Goal: Navigation & Orientation: Find specific page/section

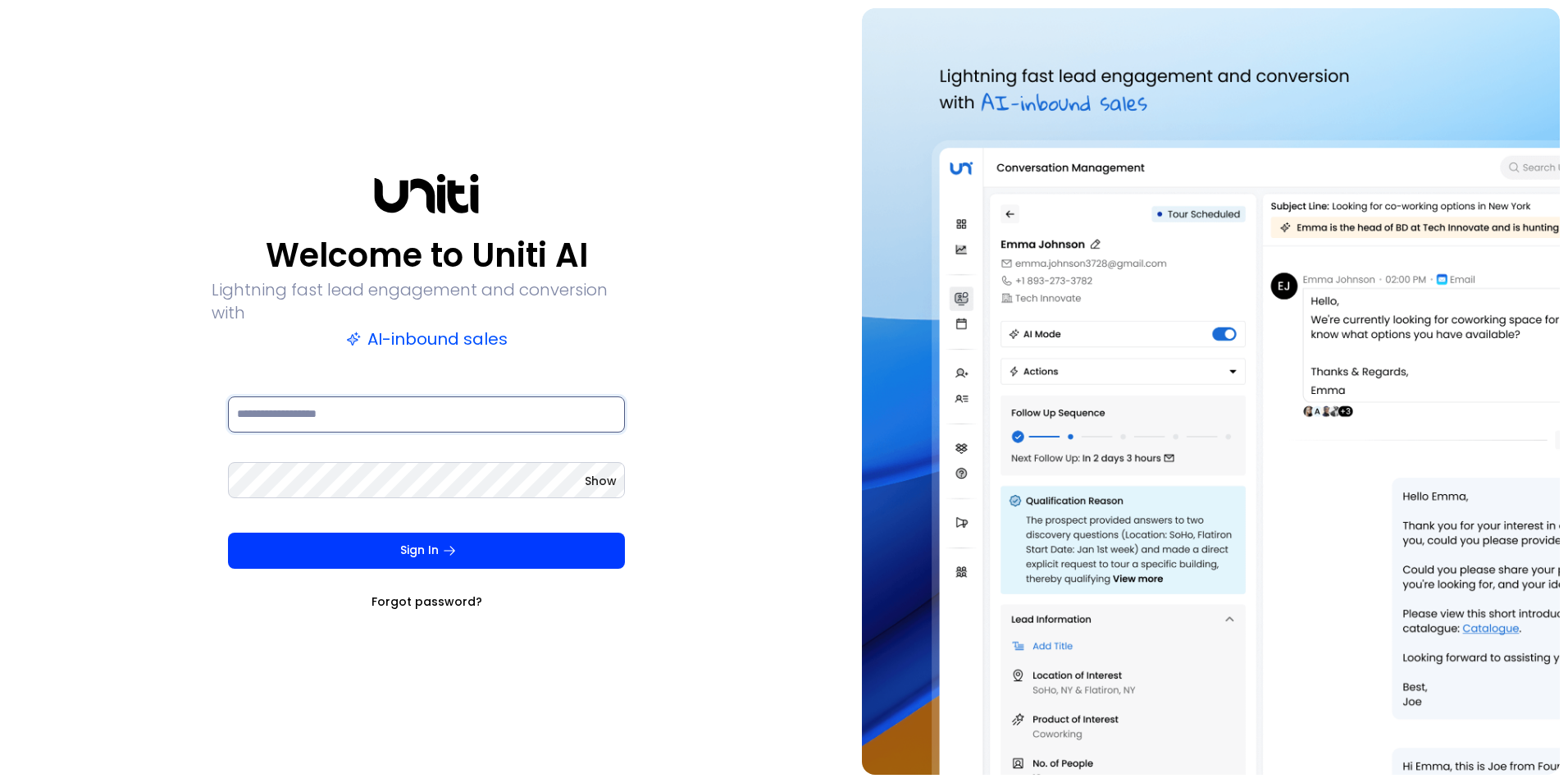
click at [405, 405] on input at bounding box center [426, 414] width 397 height 36
type input "**********"
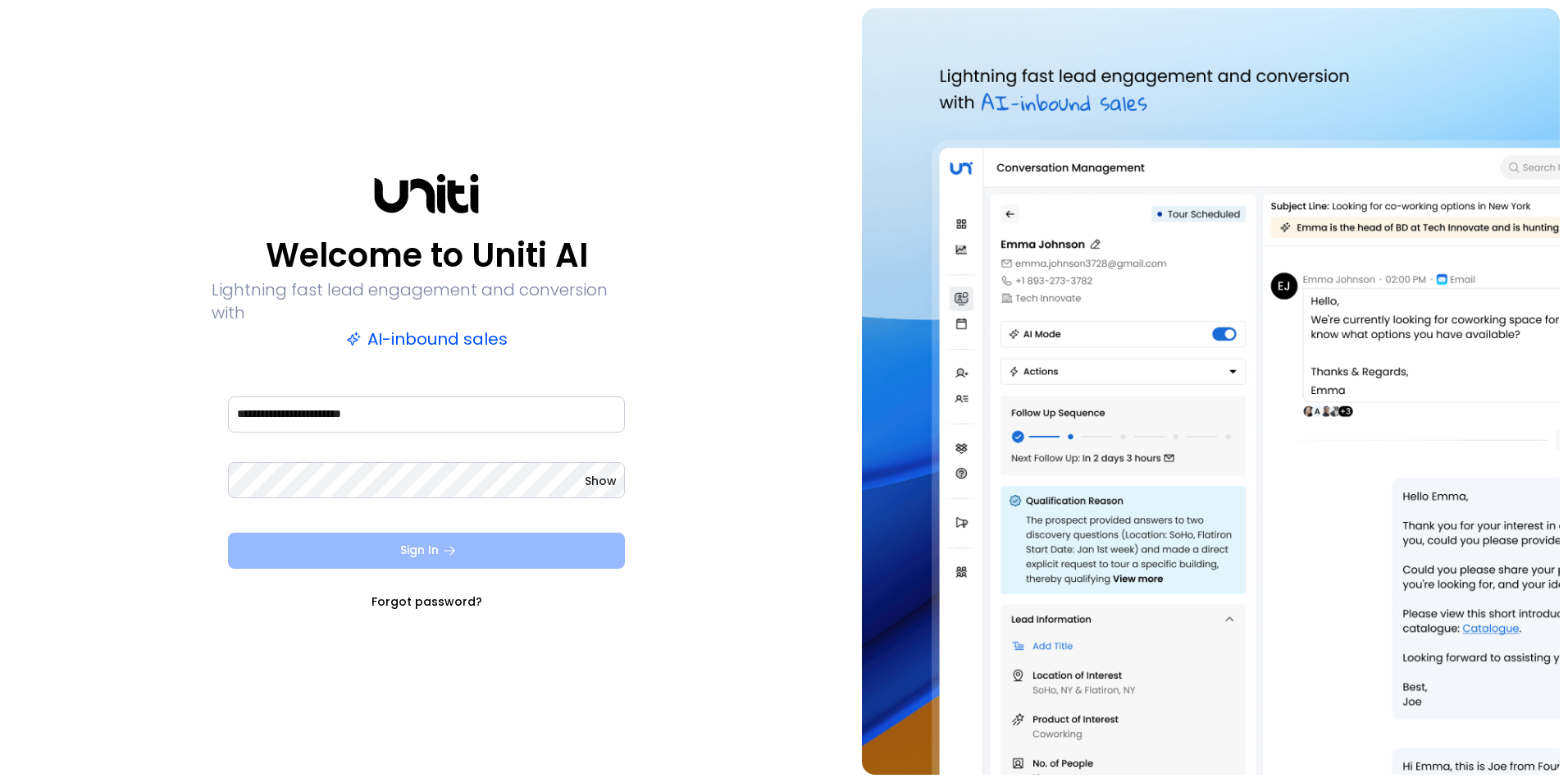
click at [409, 532] on button "Sign In" at bounding box center [426, 550] width 397 height 36
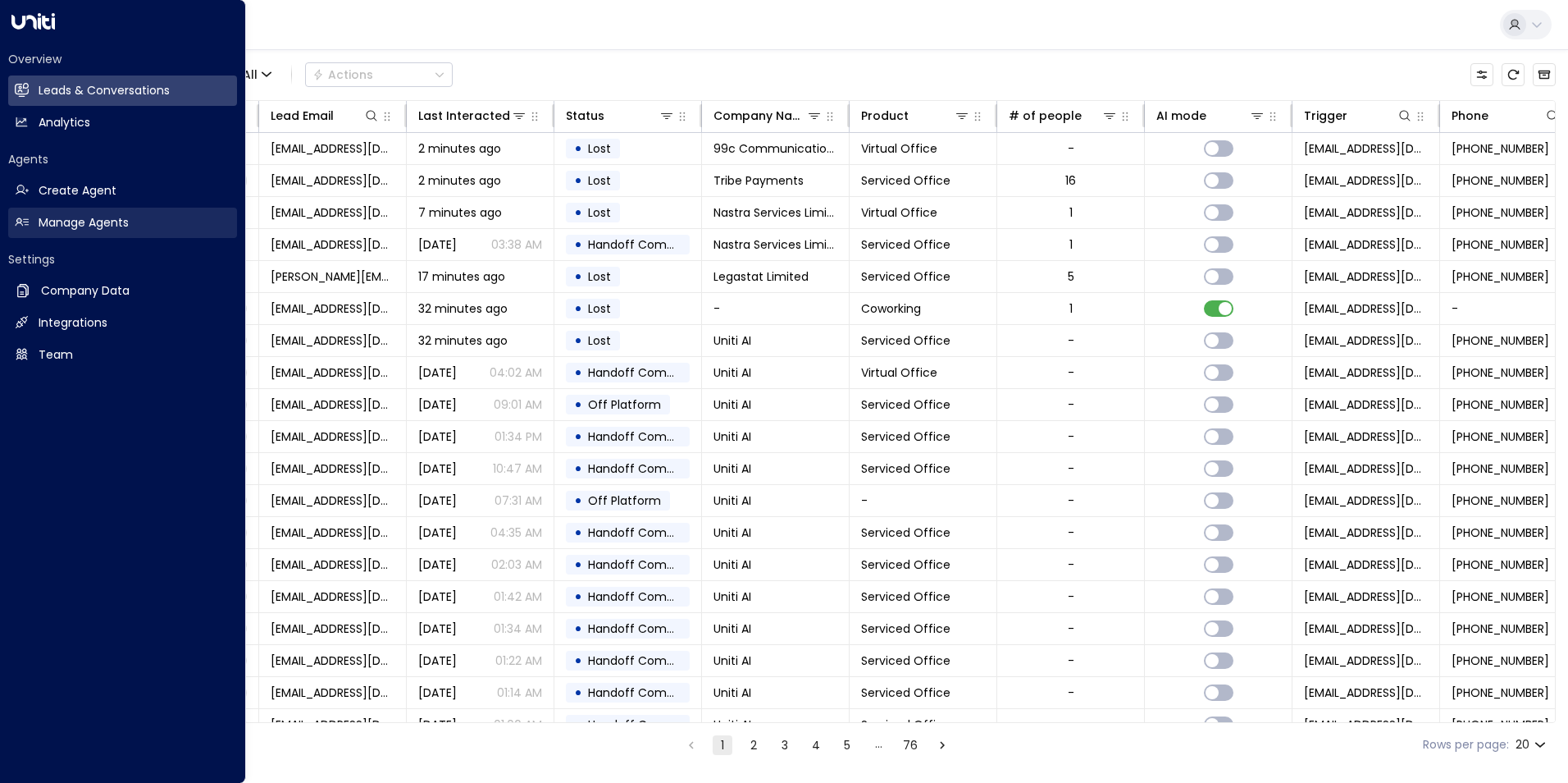
click at [141, 215] on link "Manage Agents Manage Agents" at bounding box center [123, 223] width 229 height 30
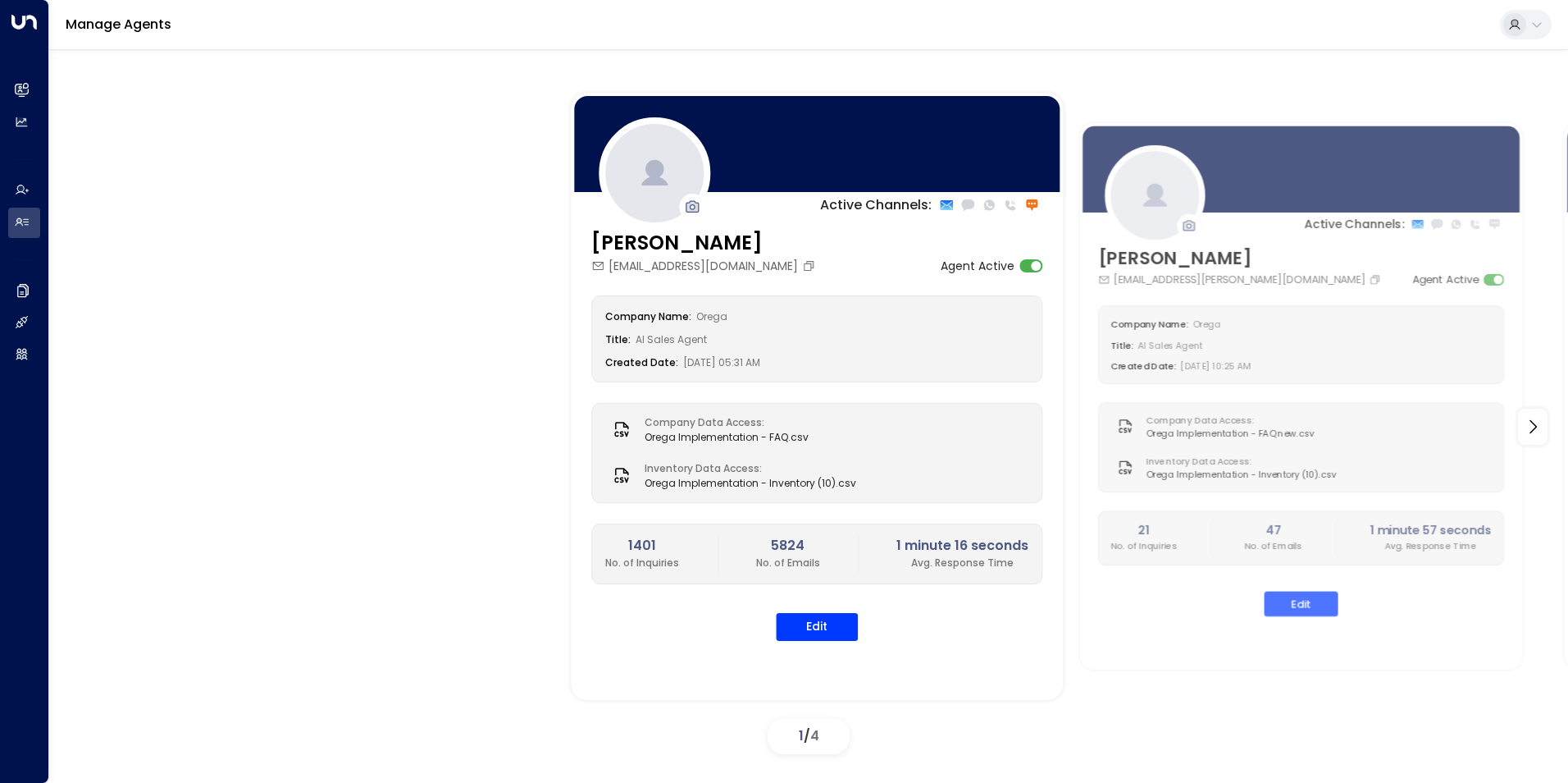
click at [819, 732] on span "4" at bounding box center [814, 735] width 9 height 19
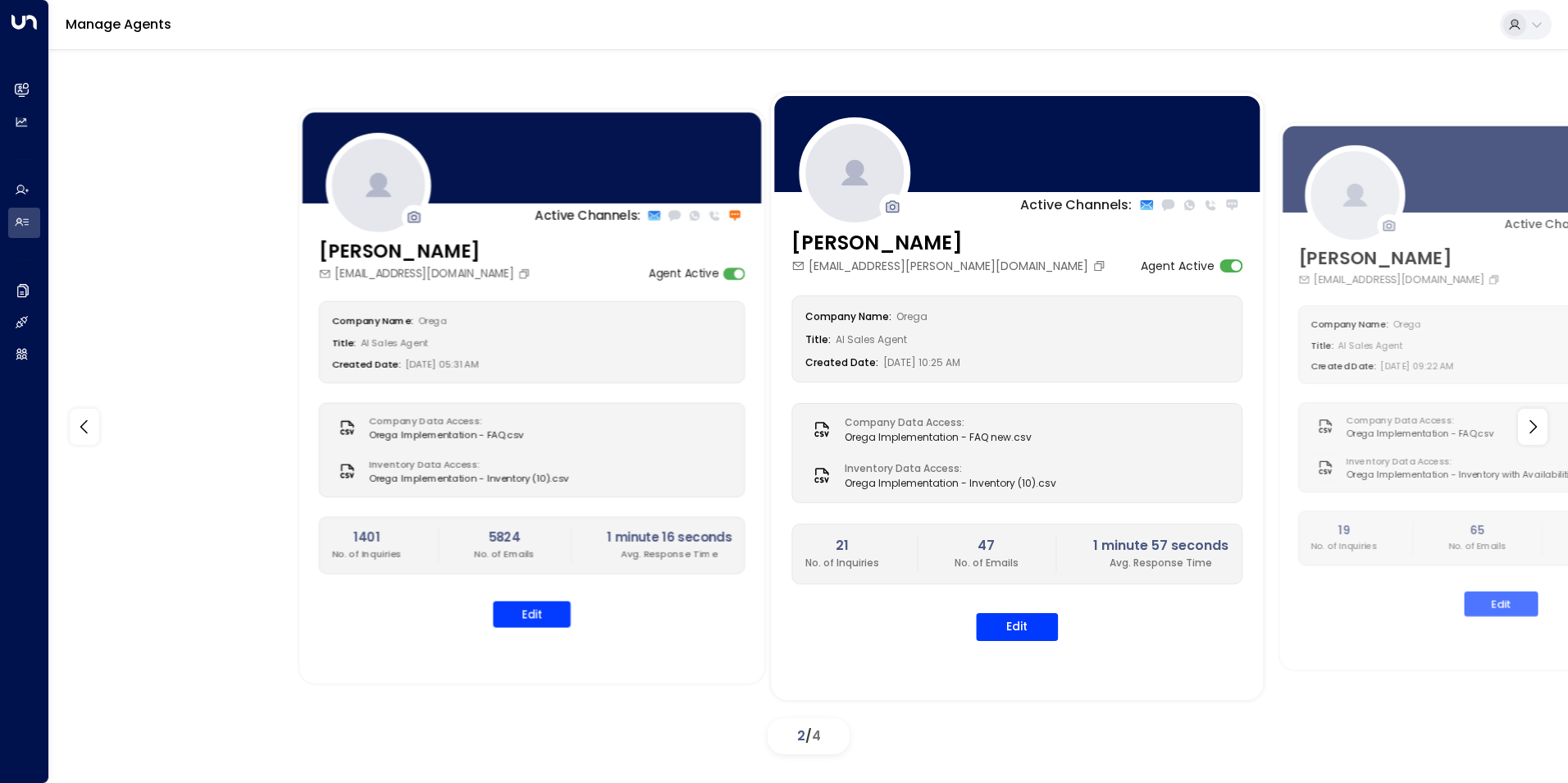
click at [658, 156] on div at bounding box center [531, 157] width 464 height 97
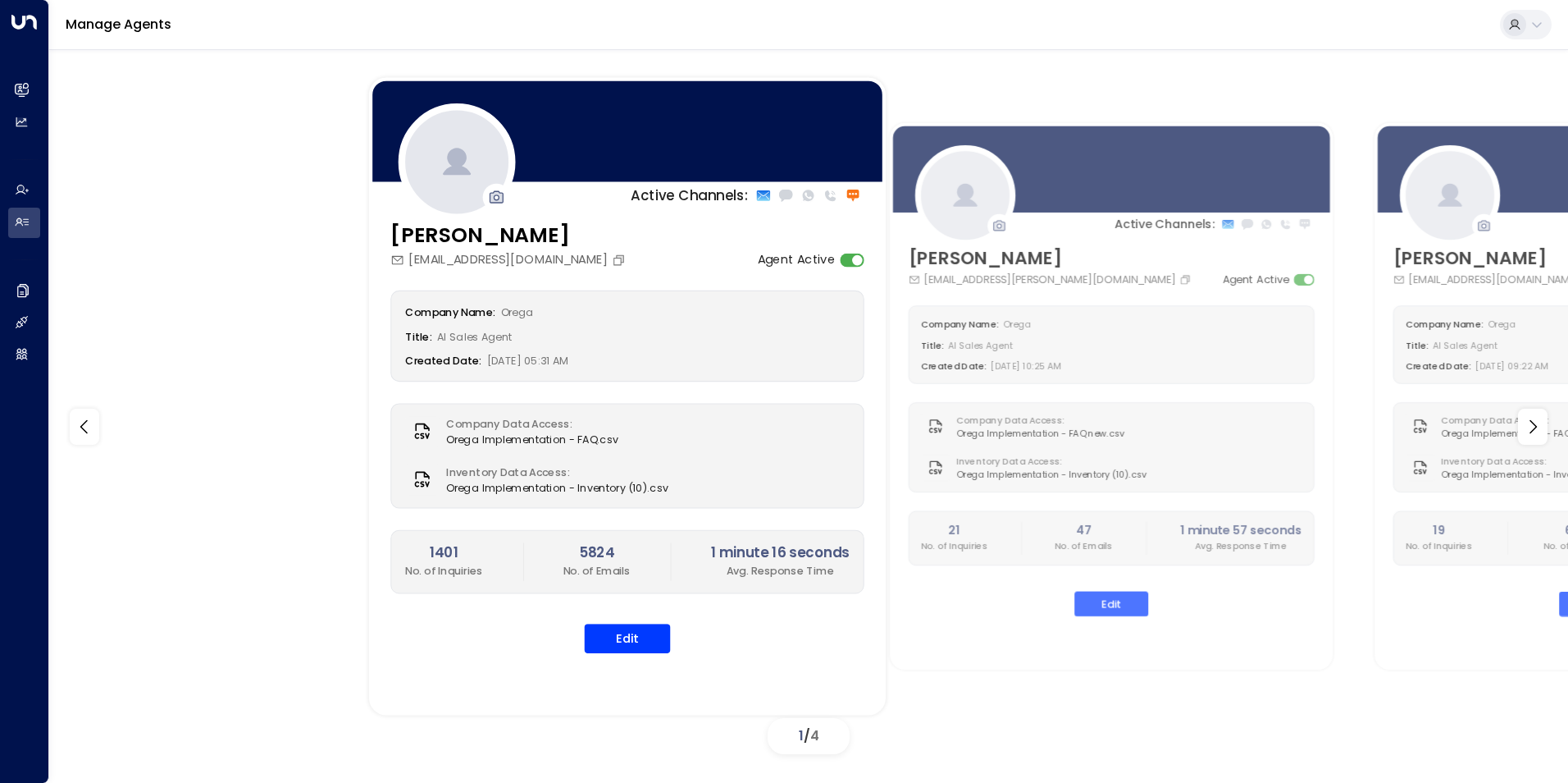
click at [614, 134] on div at bounding box center [627, 130] width 516 height 107
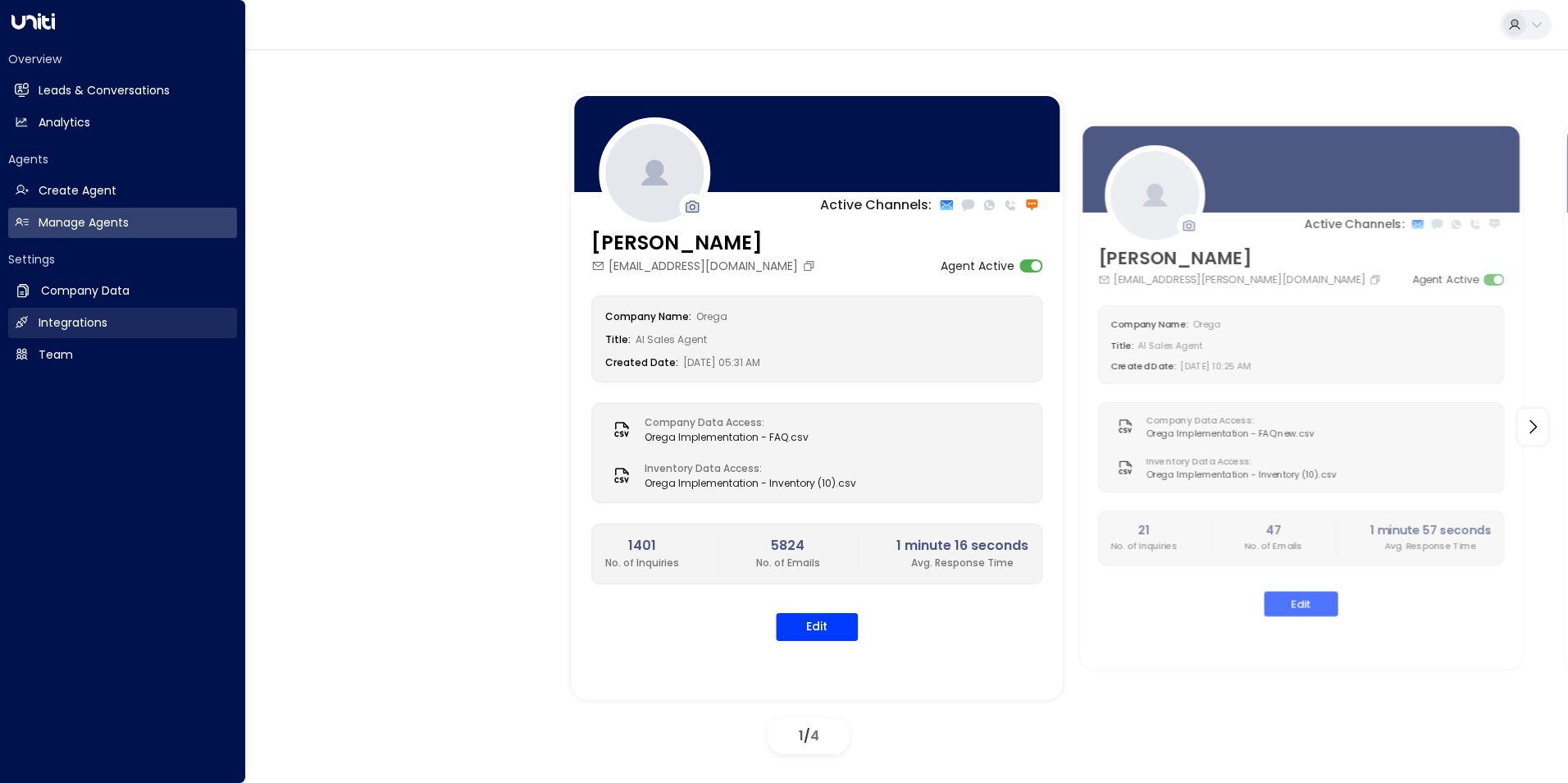
click at [114, 329] on link "Integrations Integrations" at bounding box center [123, 323] width 229 height 30
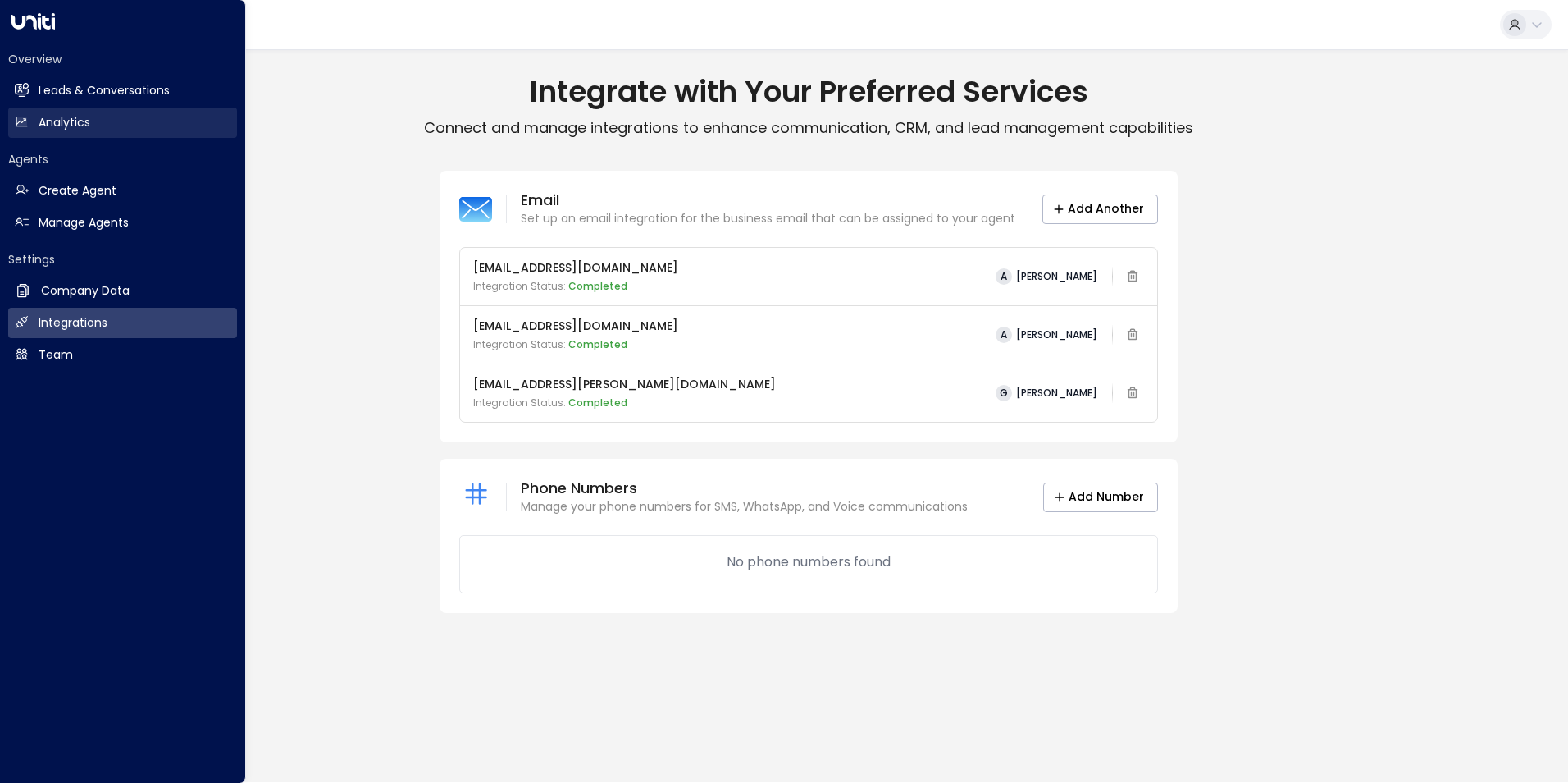
click at [86, 123] on h2 "Analytics" at bounding box center [64, 122] width 52 height 17
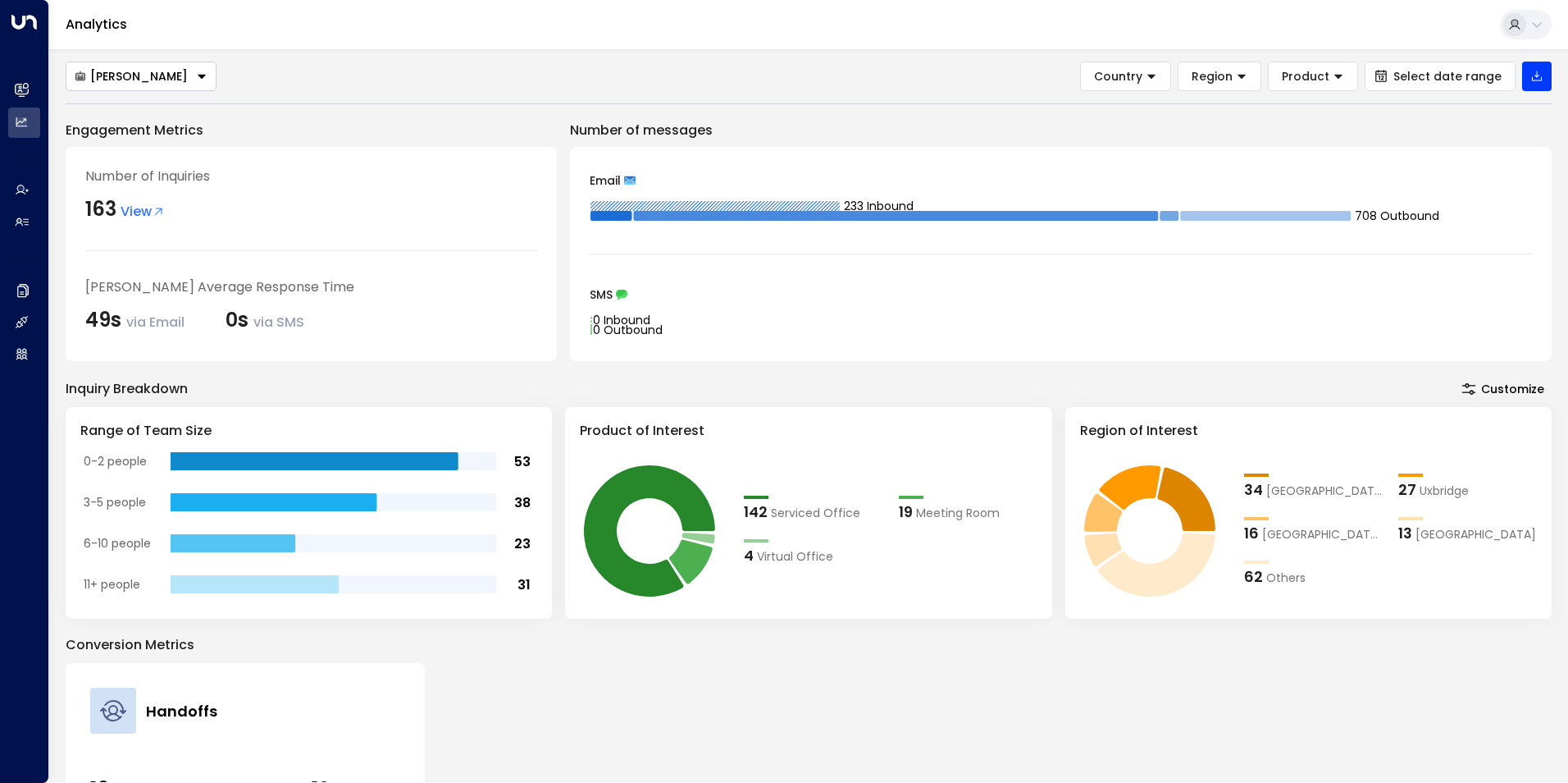
click at [124, 69] on div "[PERSON_NAME]" at bounding box center [131, 76] width 114 height 15
click at [145, 130] on li "[PERSON_NAME]" at bounding box center [141, 134] width 149 height 27
